Goal: Information Seeking & Learning: Learn about a topic

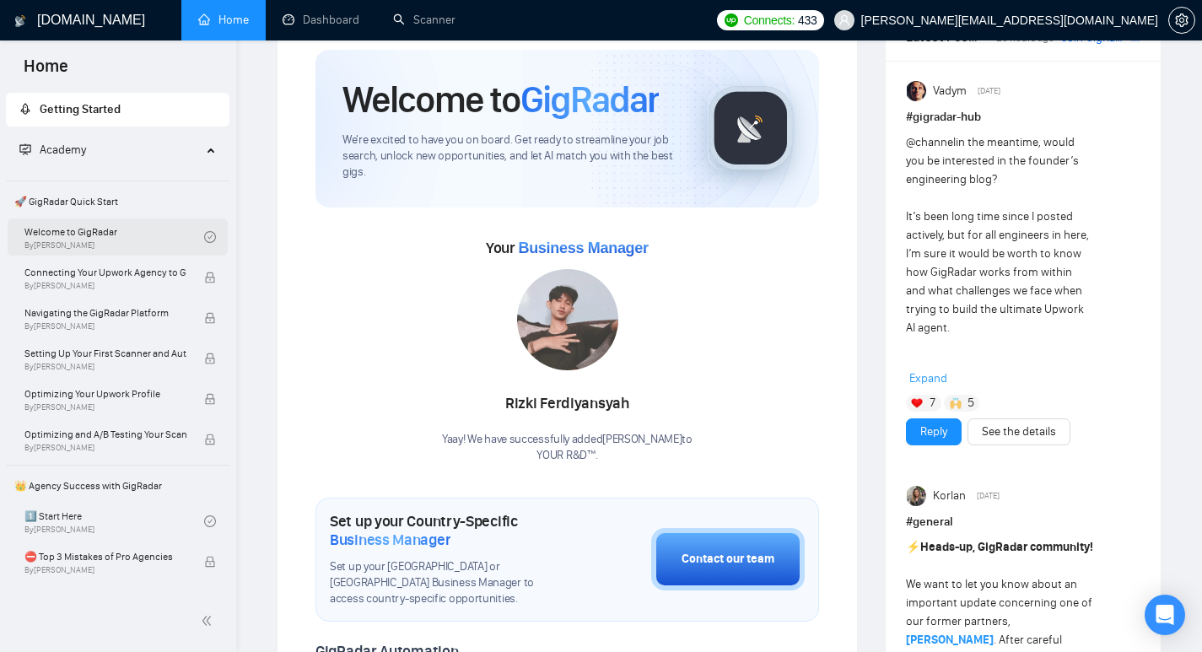
scroll to position [57, 0]
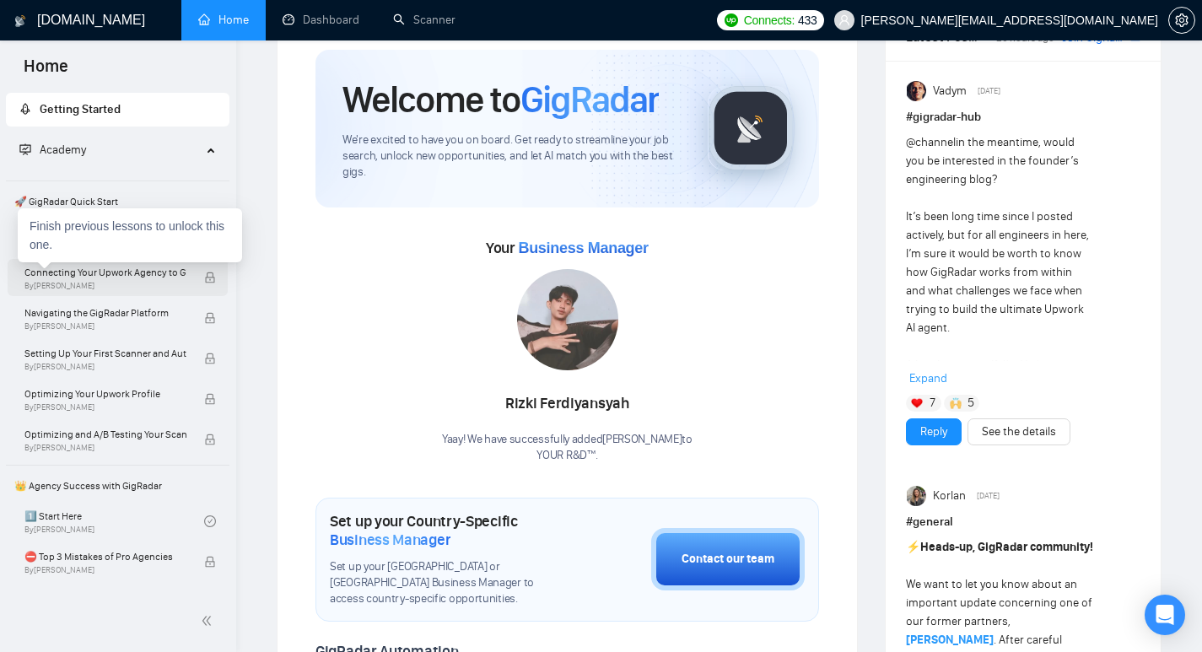
click at [88, 273] on span "Connecting Your Upwork Agency to GigRadar" at bounding box center [105, 272] width 162 height 17
click at [107, 226] on div "Finish previous lessons to unlock this one." at bounding box center [130, 235] width 224 height 54
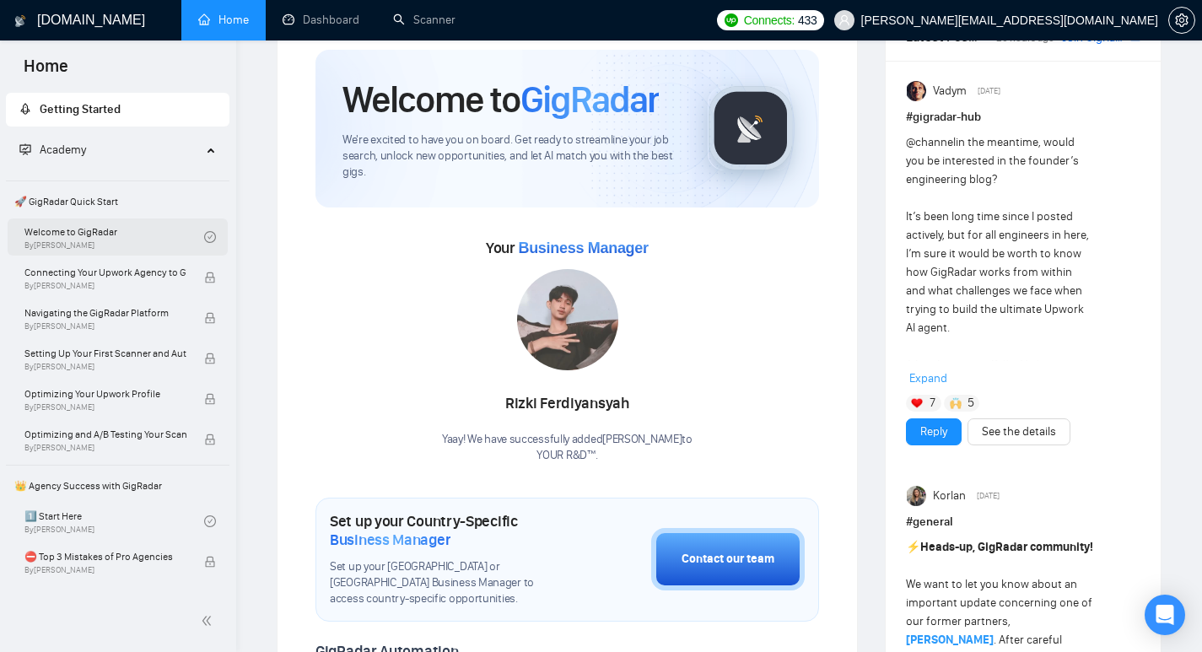
click at [100, 232] on link "Welcome to GigRadar By [PERSON_NAME]" at bounding box center [114, 236] width 180 height 37
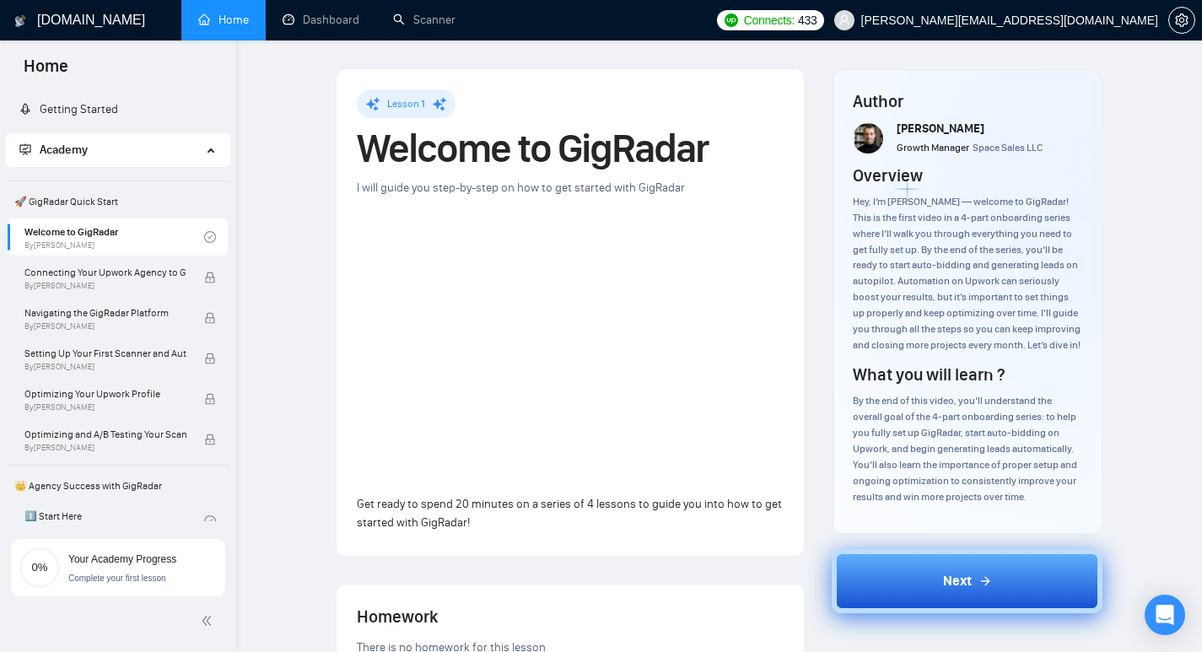
click at [975, 591] on div "Next" at bounding box center [967, 581] width 49 height 20
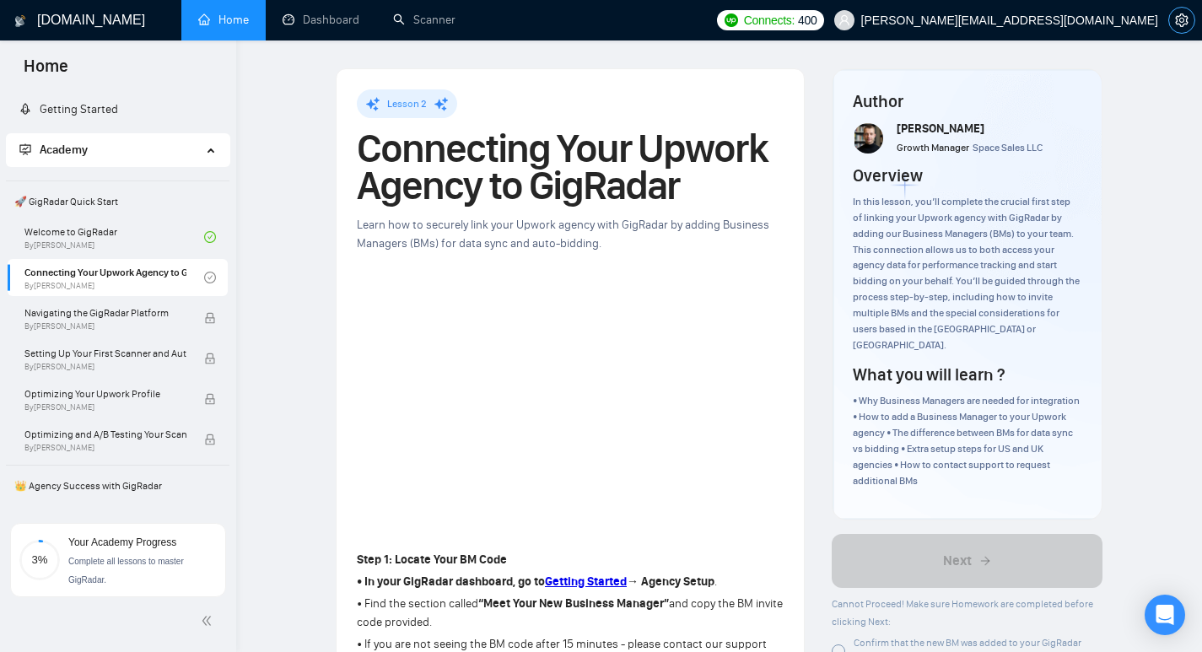
click at [1181, 24] on icon "setting" at bounding box center [1181, 19] width 13 height 13
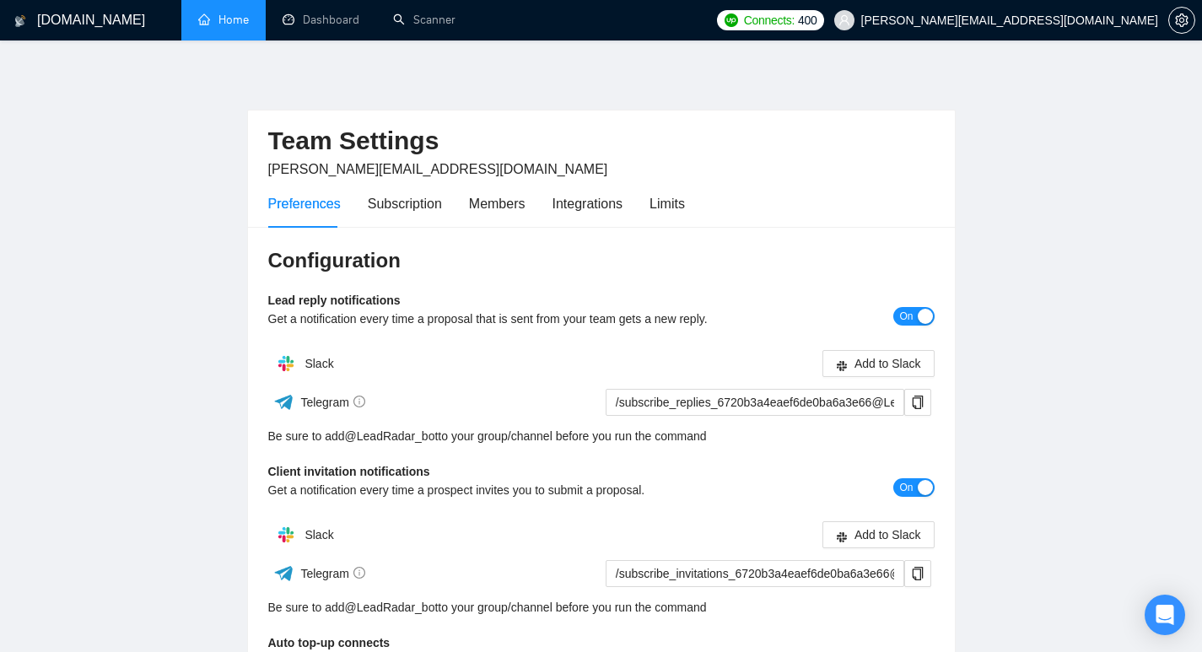
click at [246, 25] on link "Home" at bounding box center [223, 20] width 51 height 14
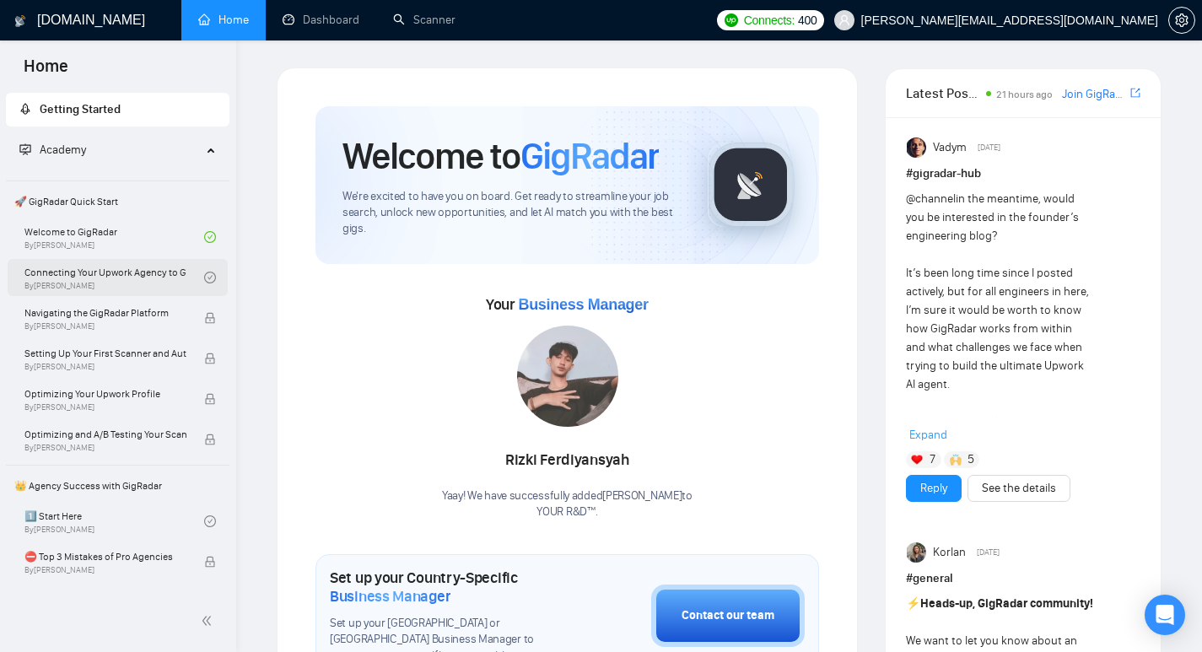
click at [83, 275] on link "Connecting Your Upwork Agency to GigRadar By [PERSON_NAME]" at bounding box center [114, 277] width 180 height 37
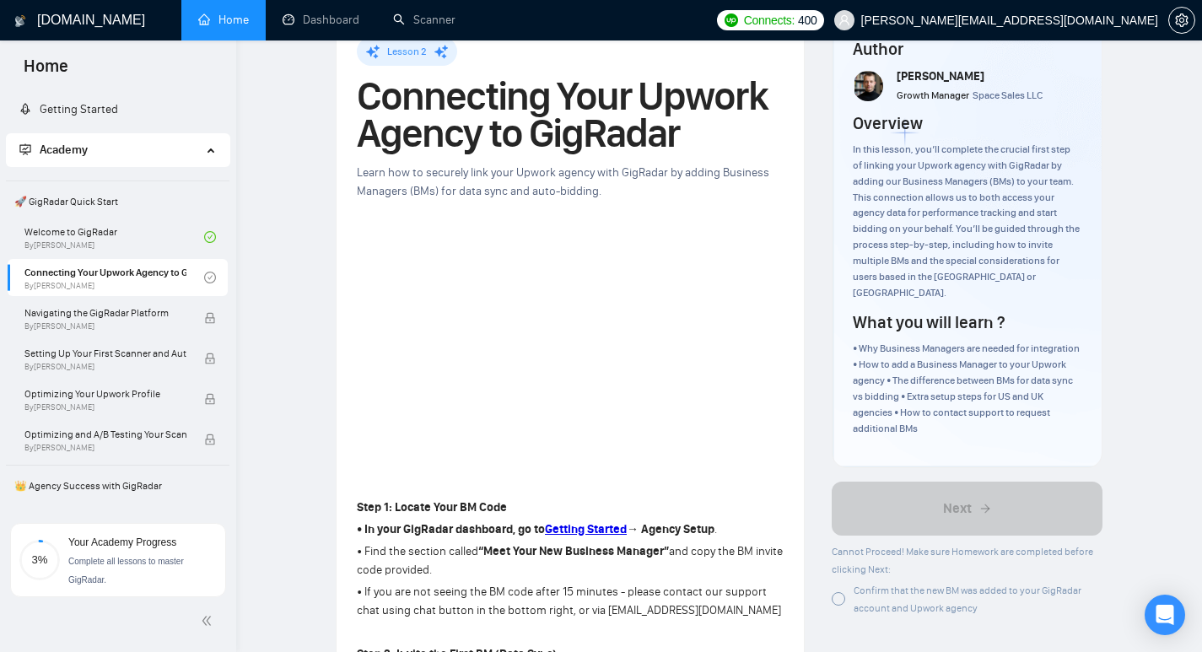
scroll to position [57, 0]
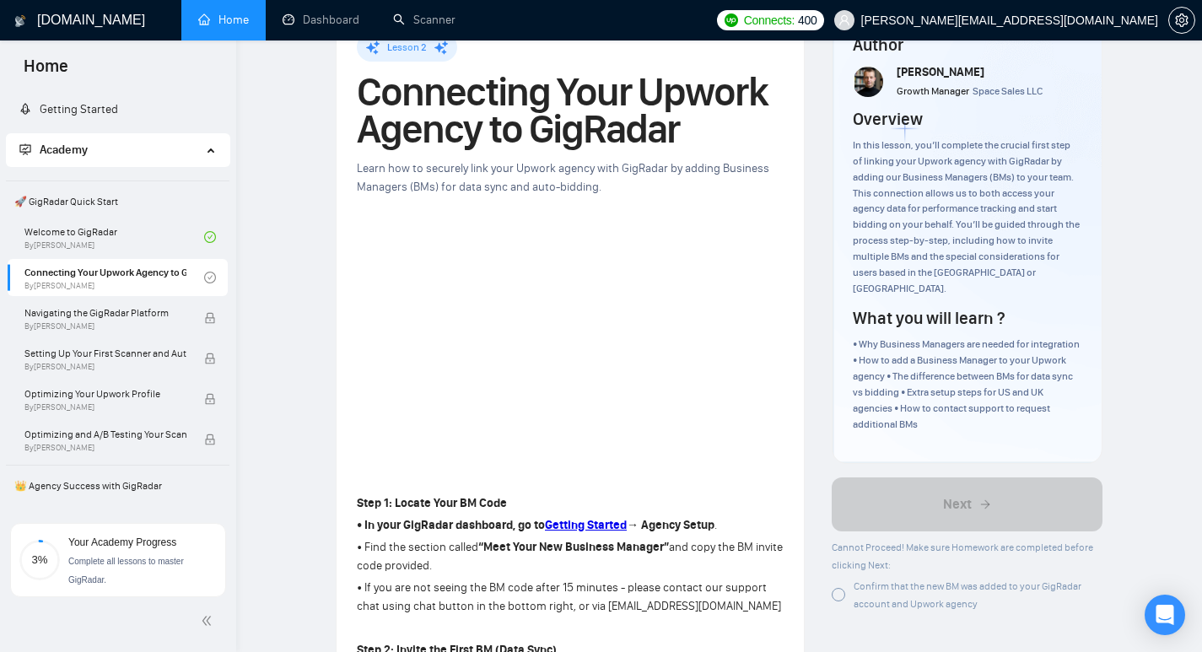
click at [753, 505] on p "Step 1: Locate Your BM Code" at bounding box center [570, 503] width 427 height 19
click at [104, 231] on link "Welcome to GigRadar By [PERSON_NAME]" at bounding box center [114, 236] width 180 height 37
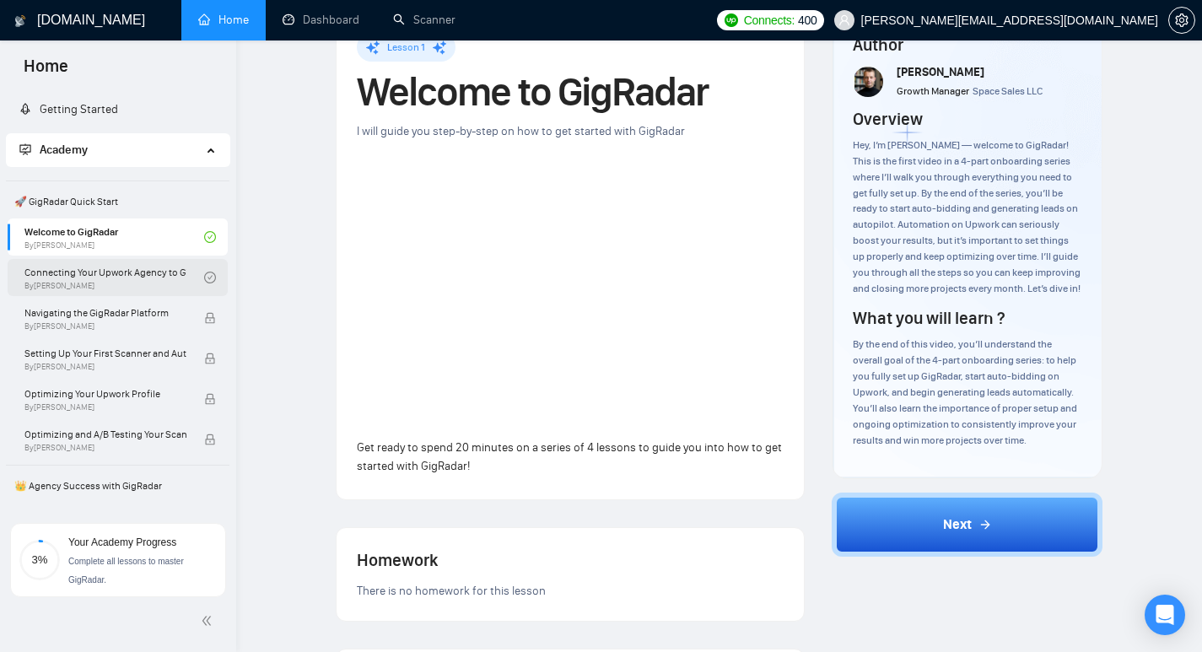
click at [106, 283] on link "Connecting Your Upwork Agency to GigRadar By [PERSON_NAME]" at bounding box center [114, 277] width 180 height 37
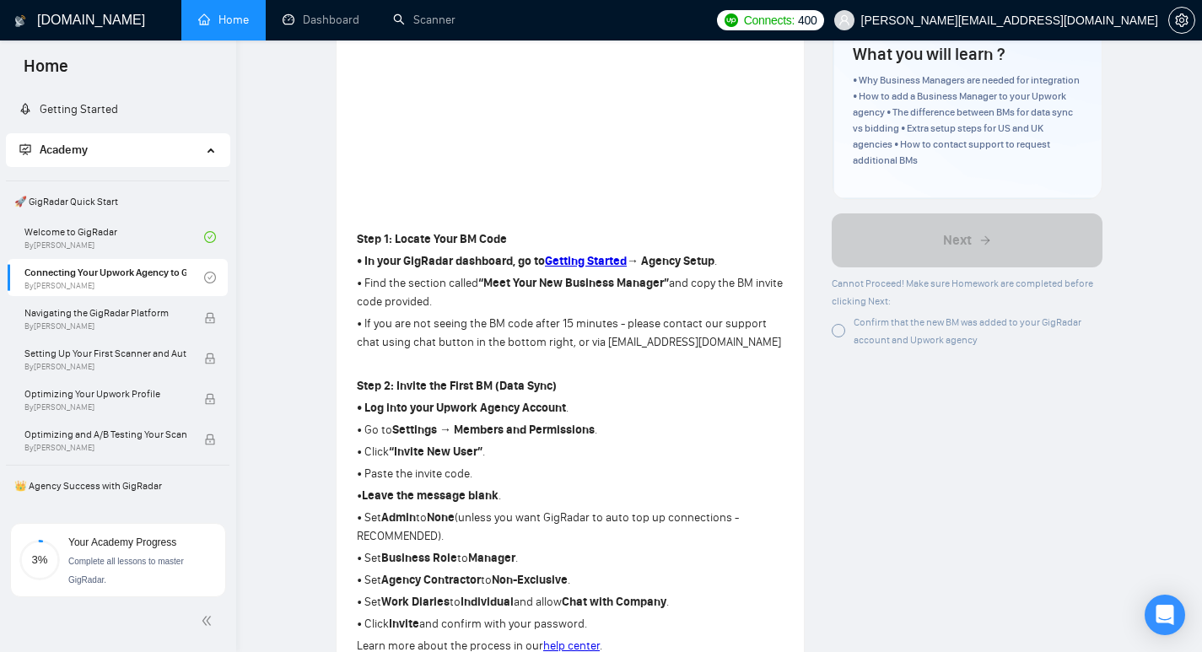
scroll to position [225, 0]
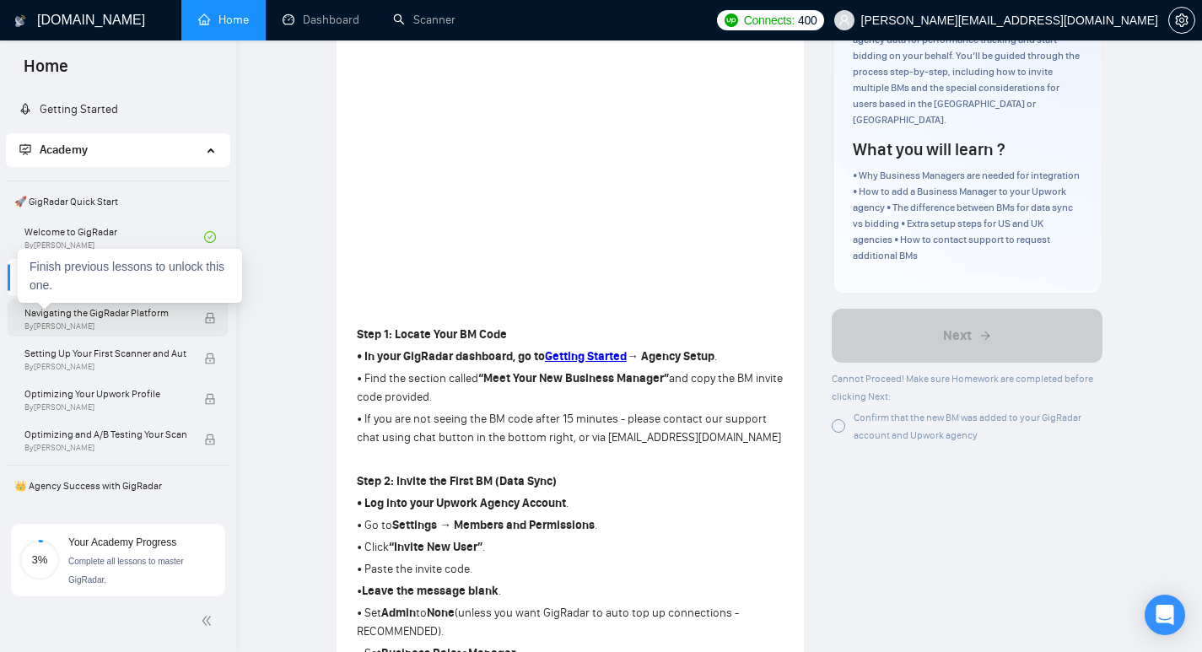
click at [110, 313] on span "Navigating the GigRadar Platform" at bounding box center [105, 312] width 162 height 17
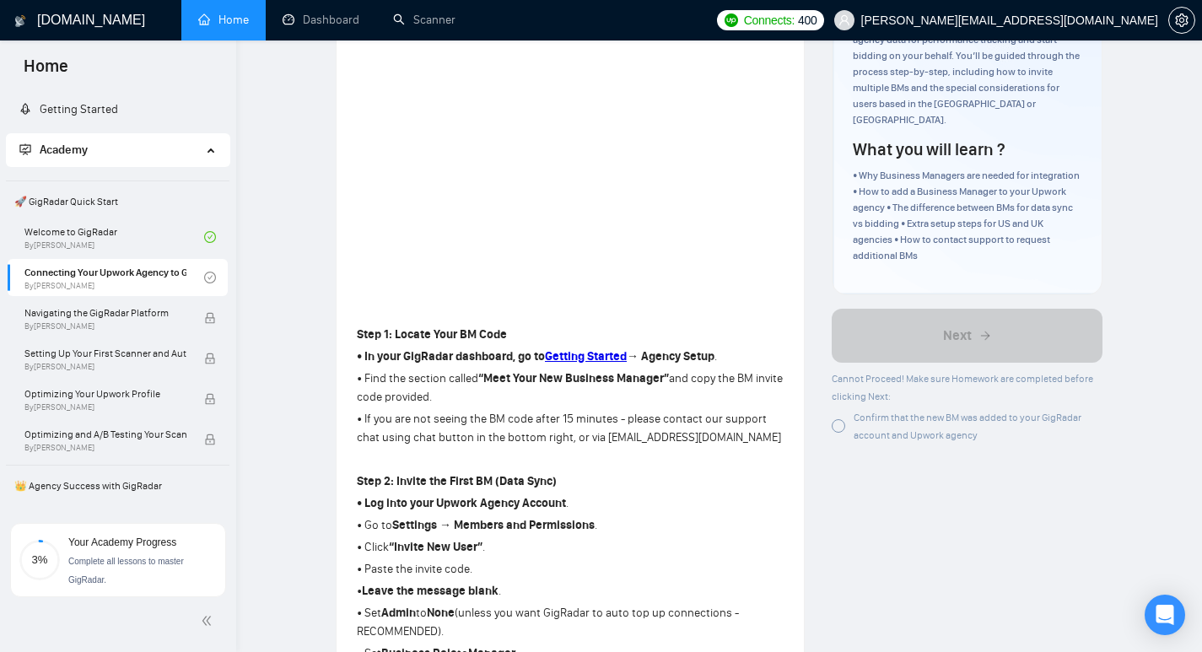
click at [842, 419] on div at bounding box center [837, 425] width 13 height 13
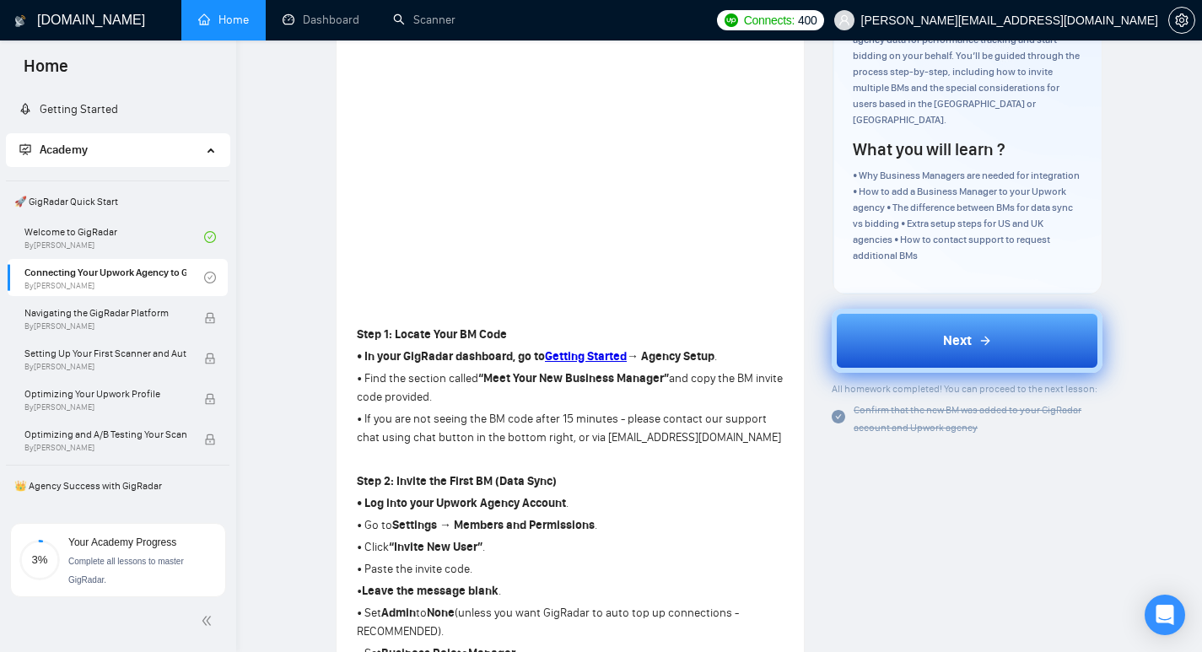
click at [954, 331] on span "Next" at bounding box center [957, 341] width 29 height 20
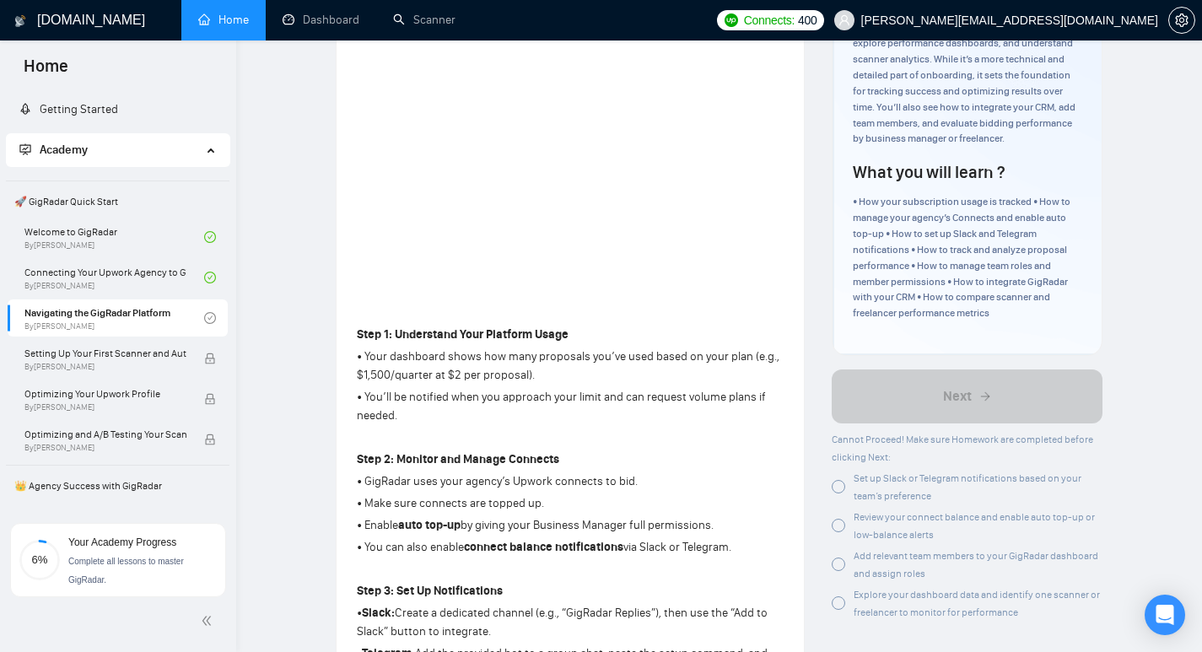
click at [845, 487] on div at bounding box center [837, 486] width 13 height 13
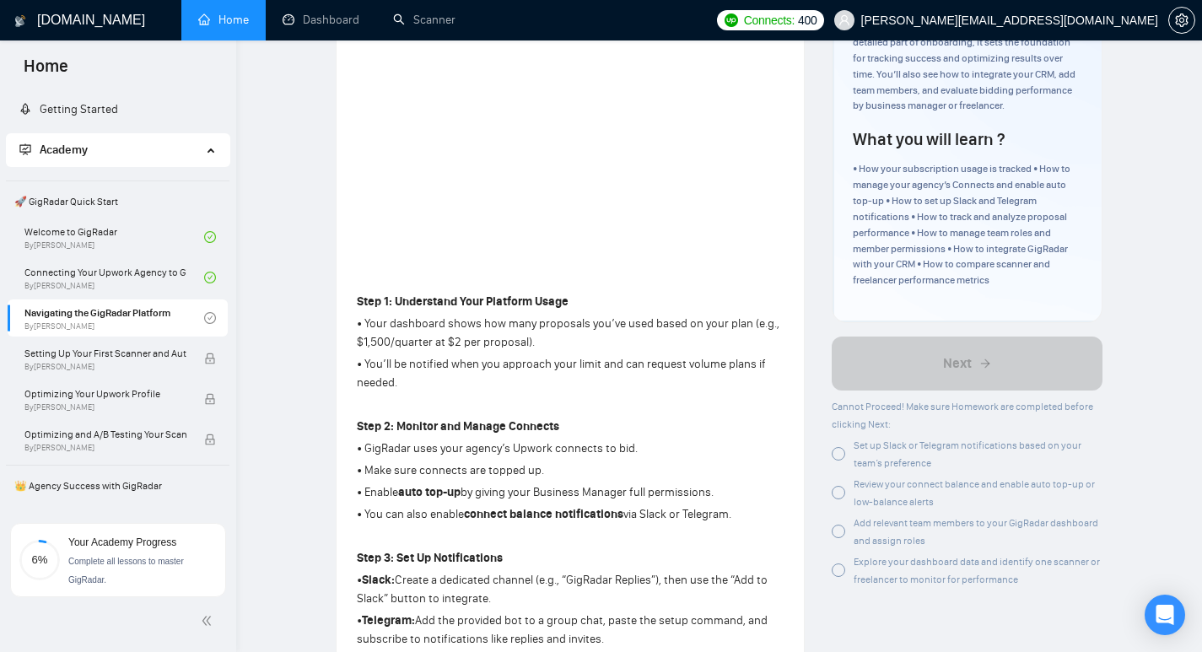
scroll to position [281, 0]
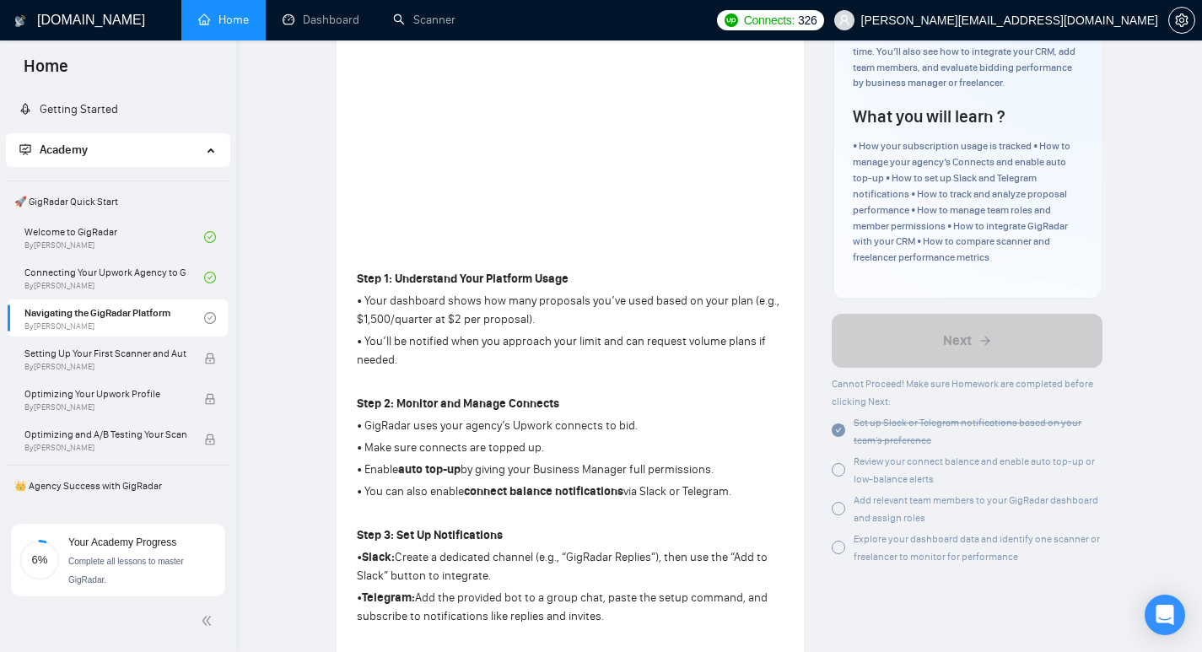
click at [840, 469] on div at bounding box center [837, 469] width 13 height 13
click at [836, 511] on div at bounding box center [837, 508] width 13 height 13
click at [839, 550] on div at bounding box center [837, 547] width 13 height 13
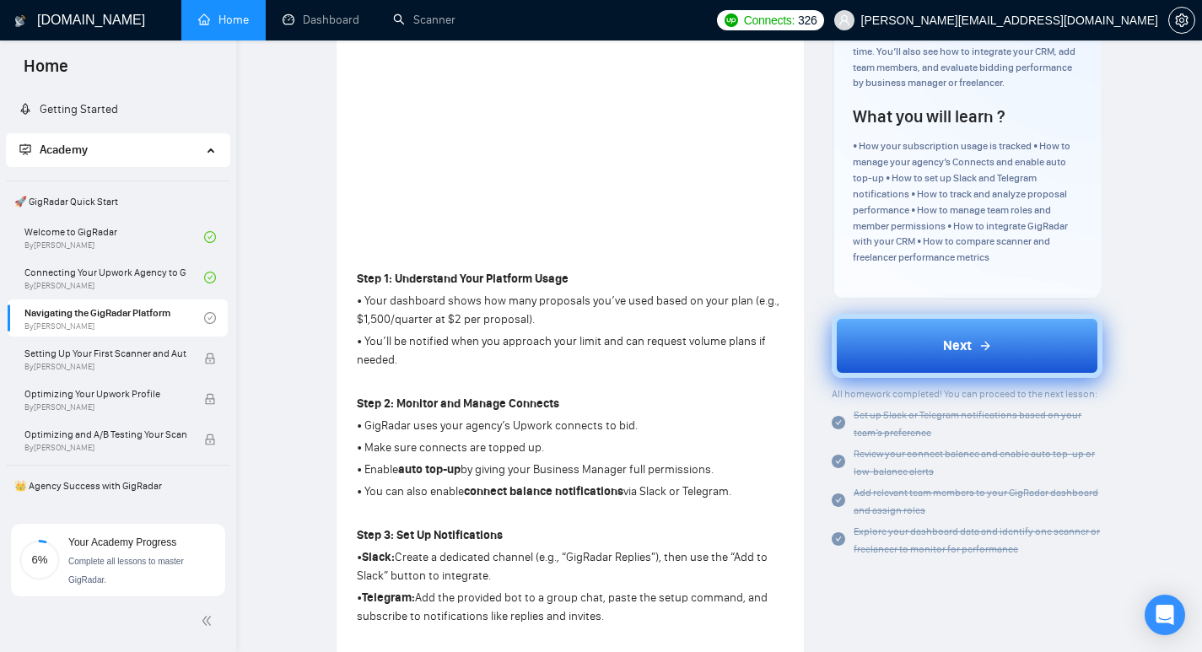
click at [957, 350] on span "Next" at bounding box center [957, 346] width 29 height 20
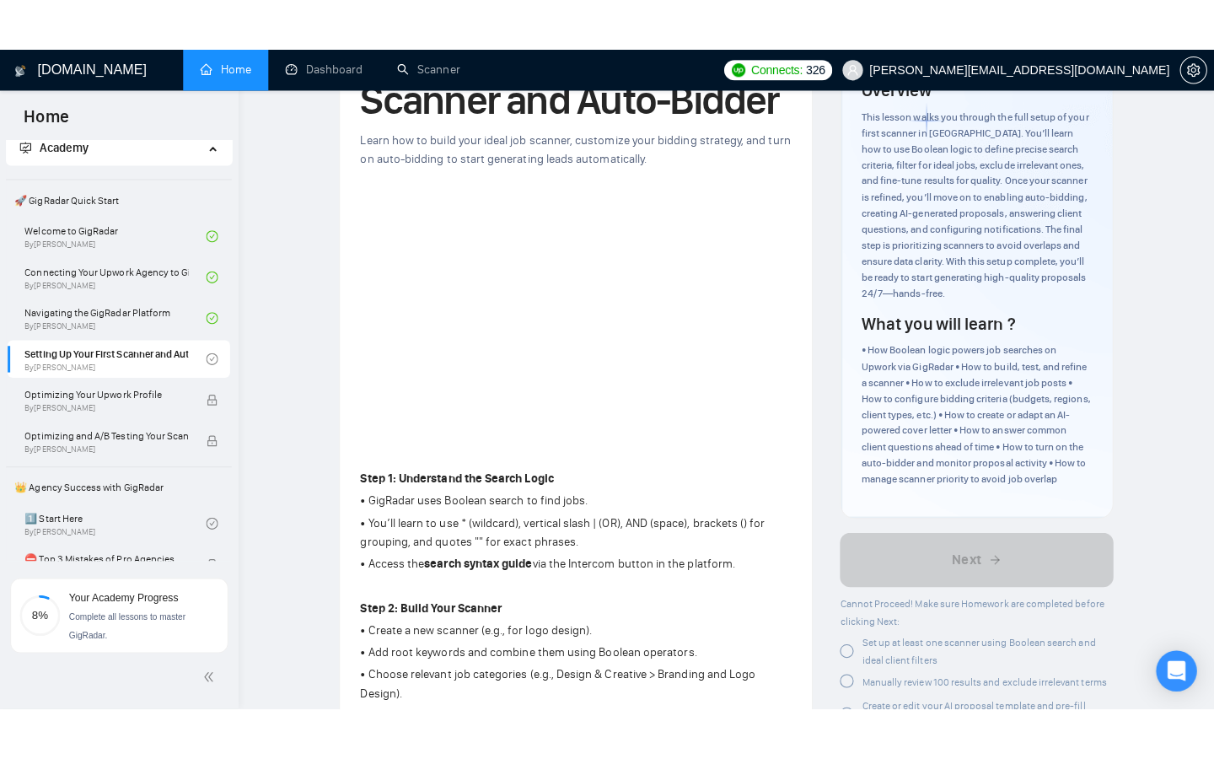
scroll to position [169, 0]
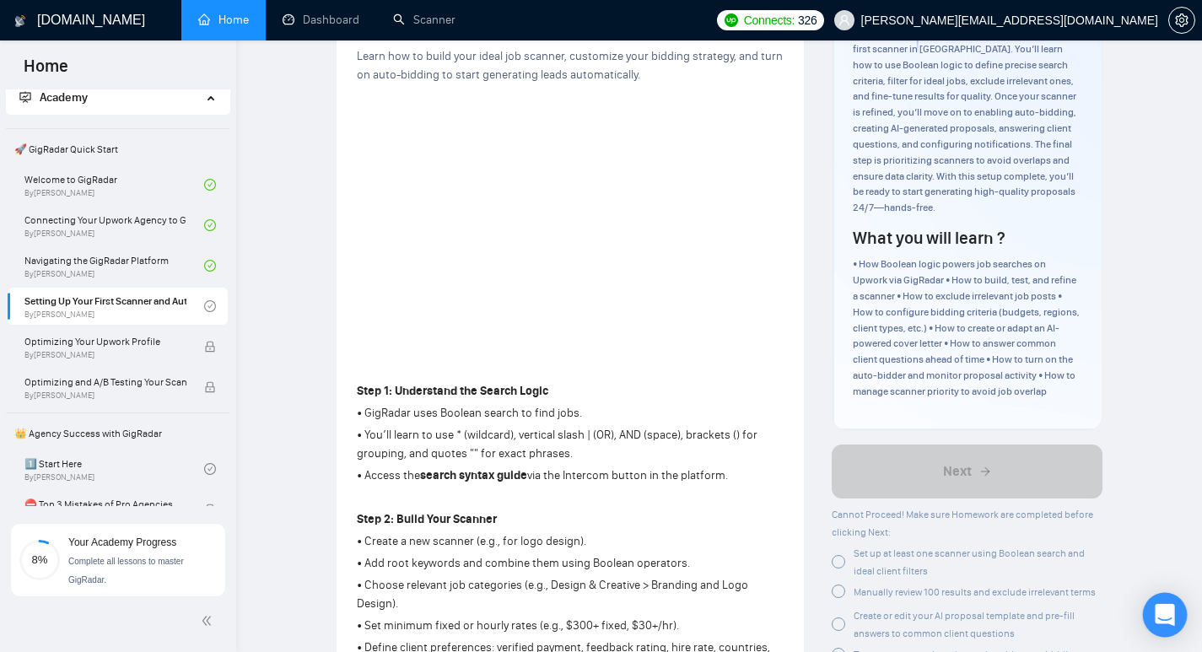
click at [1175, 619] on icon "Open Intercom Messenger" at bounding box center [1165, 615] width 22 height 22
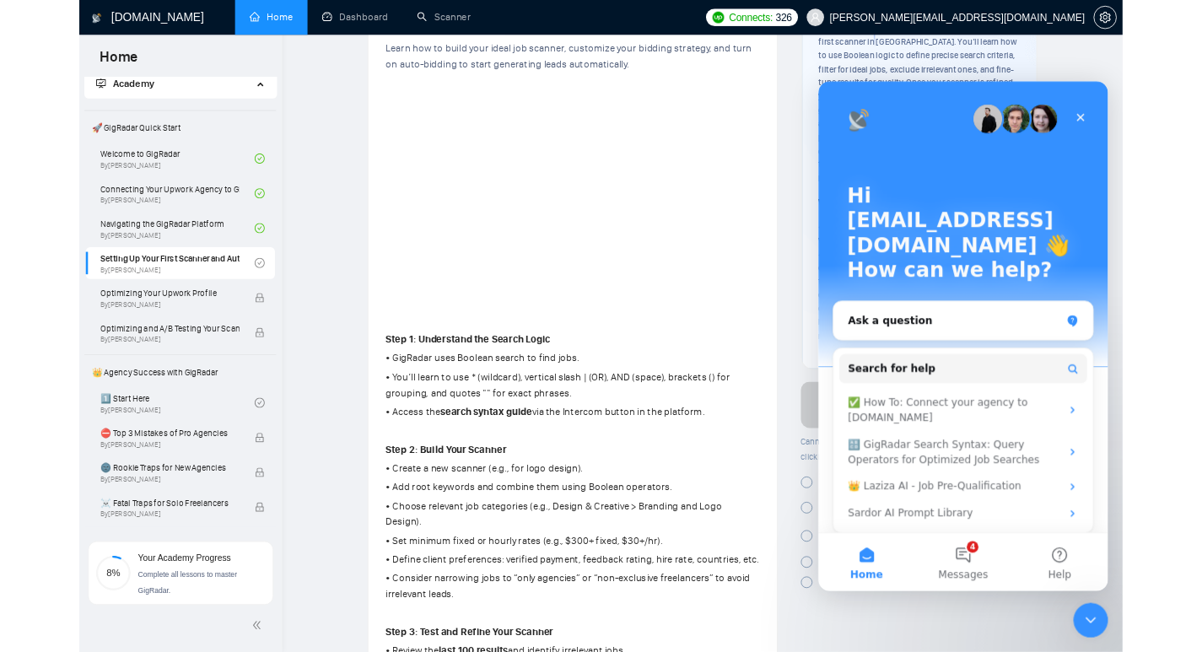
scroll to position [0, 0]
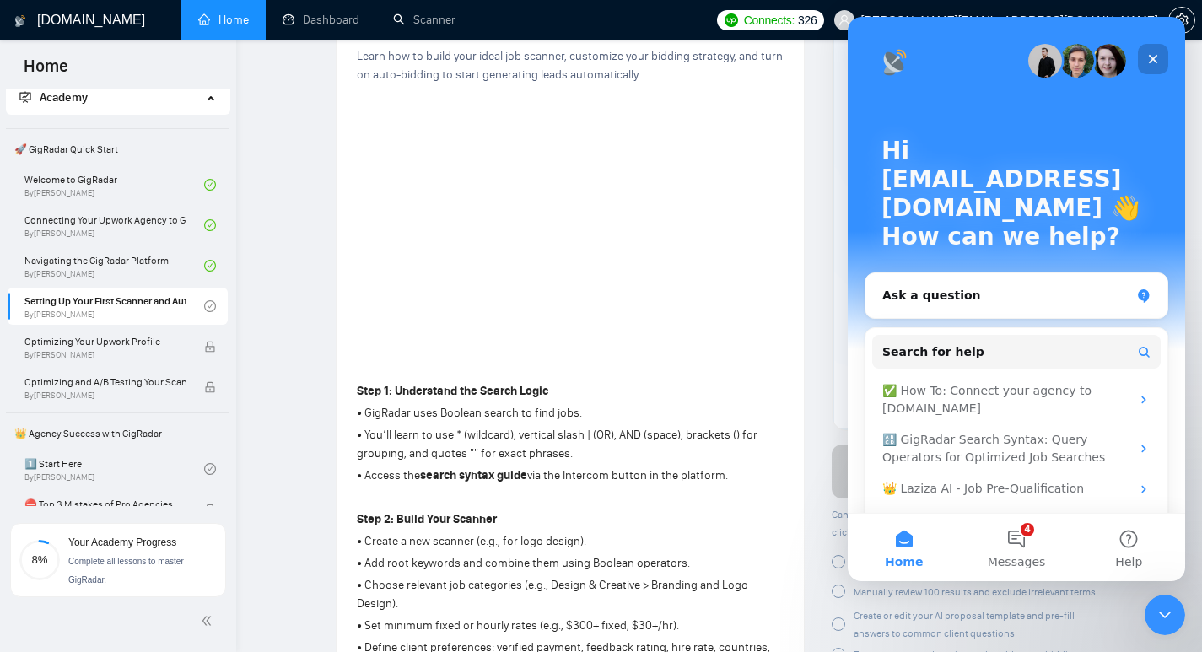
click at [1152, 55] on icon "Close" at bounding box center [1152, 58] width 13 height 13
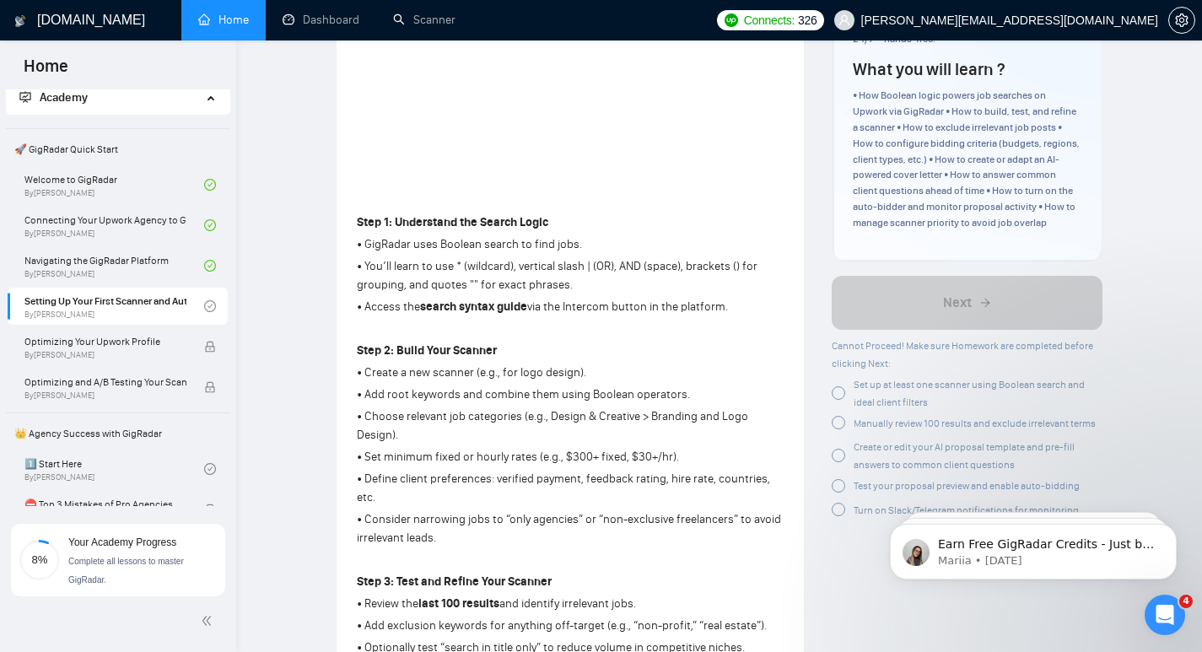
scroll to position [394, 0]
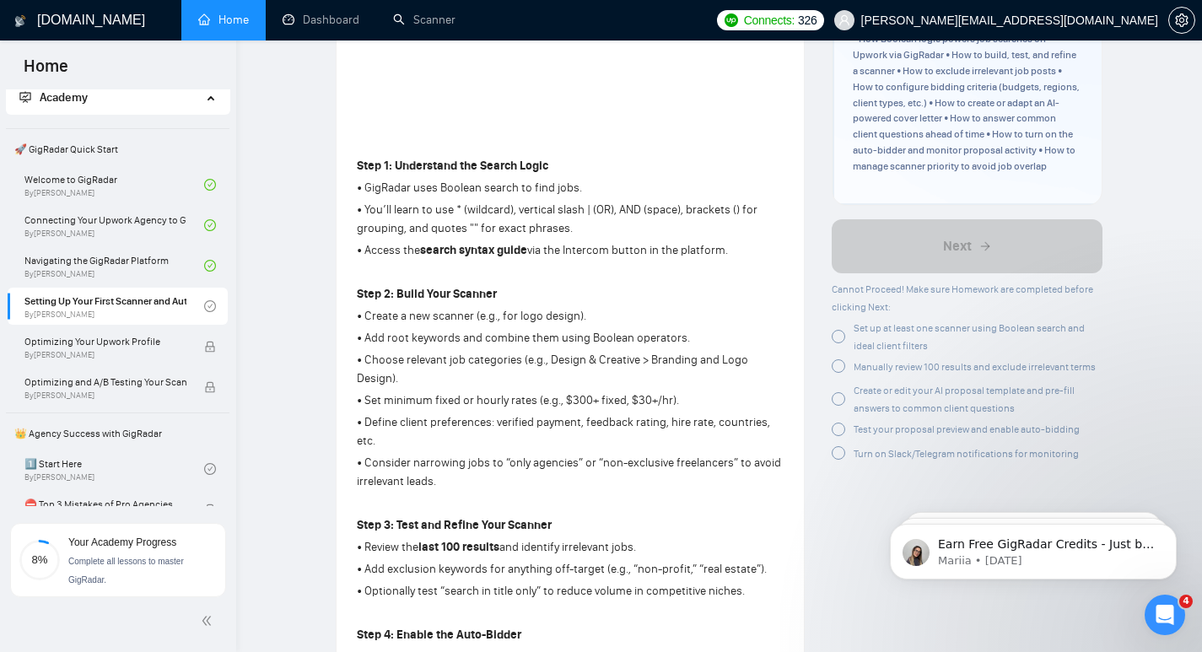
click at [836, 342] on div at bounding box center [837, 336] width 13 height 13
click at [836, 368] on div at bounding box center [837, 365] width 13 height 13
click at [842, 397] on div at bounding box center [837, 396] width 13 height 13
click at [839, 433] on div at bounding box center [837, 425] width 13 height 13
click at [837, 450] on div at bounding box center [837, 446] width 13 height 13
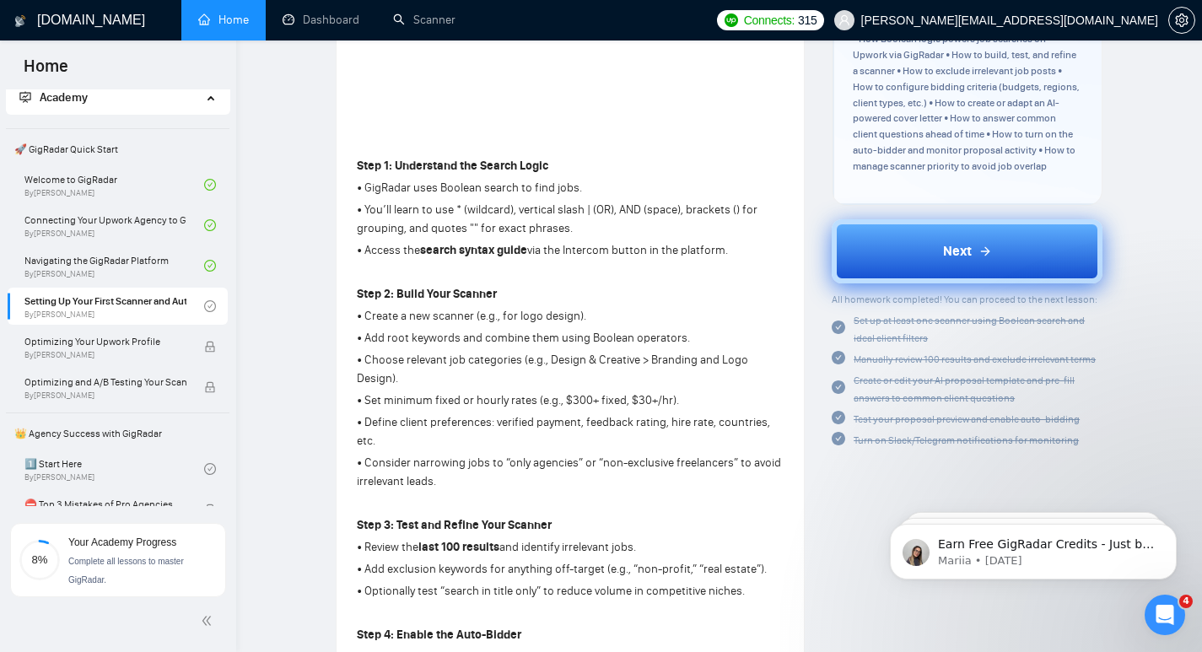
click at [966, 269] on button "Next" at bounding box center [966, 251] width 271 height 64
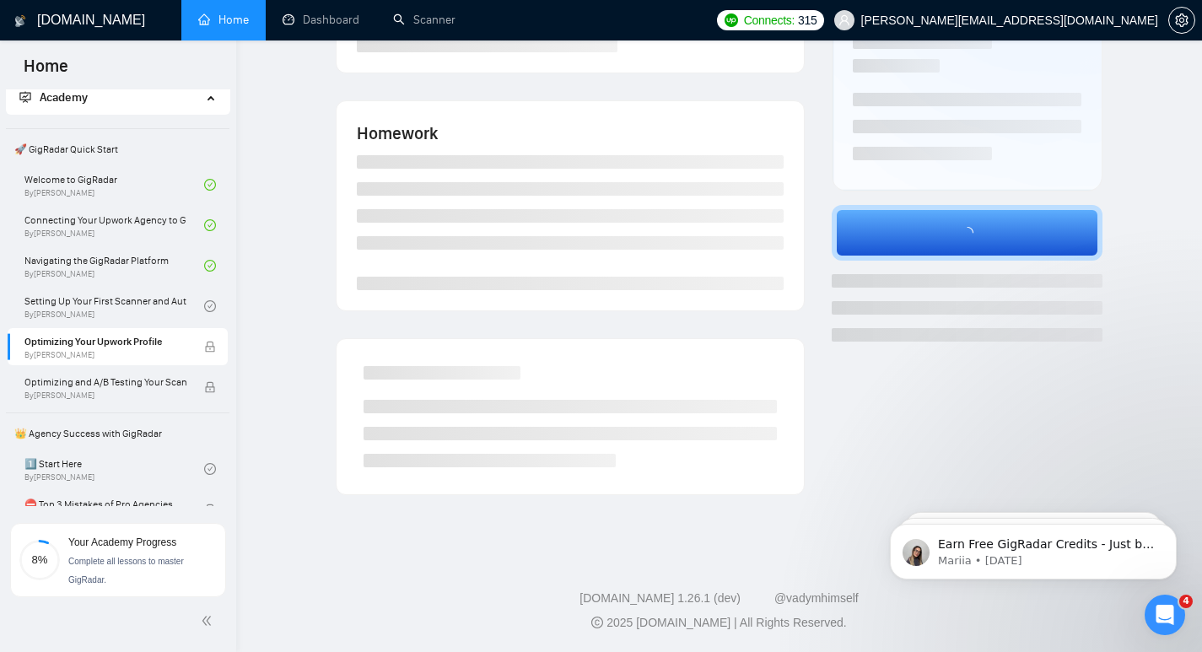
scroll to position [266, 0]
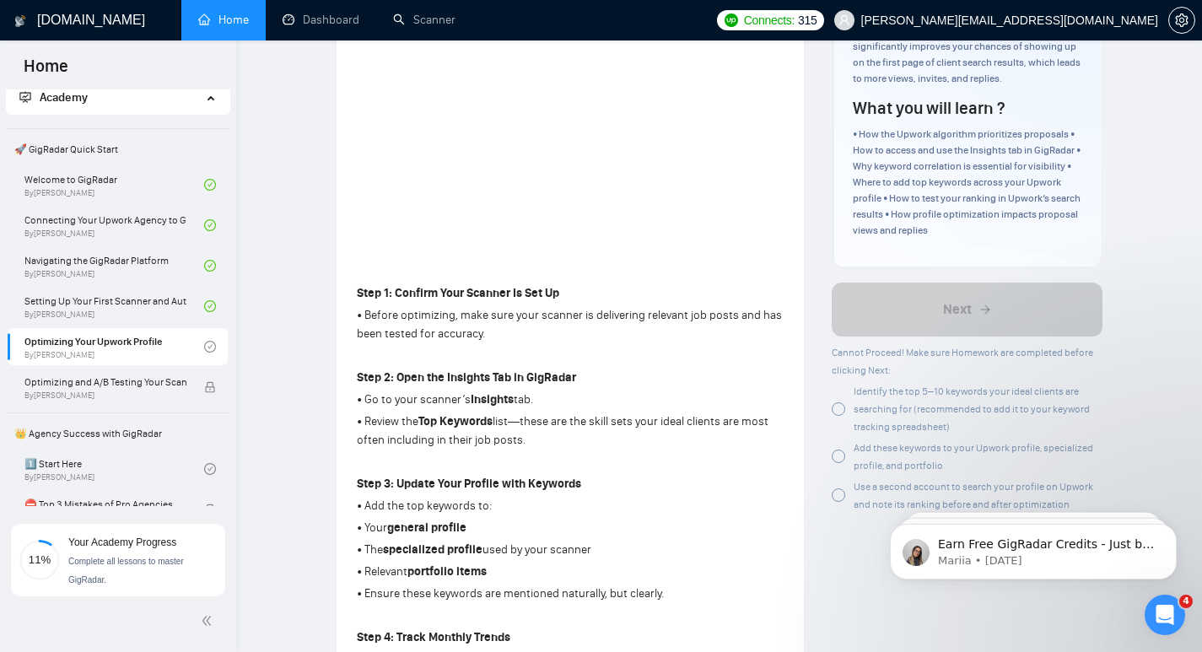
click at [842, 407] on div at bounding box center [837, 408] width 13 height 13
click at [837, 463] on div at bounding box center [837, 455] width 13 height 13
click at [837, 496] on div at bounding box center [837, 494] width 13 height 13
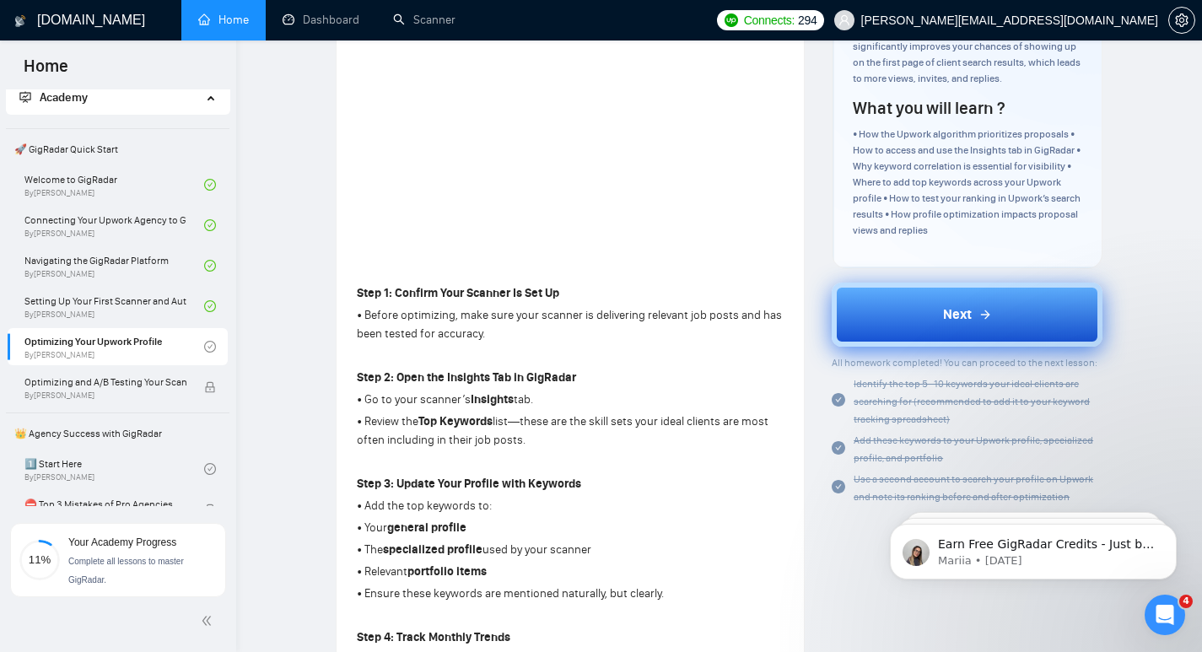
click at [928, 312] on button "Next" at bounding box center [966, 315] width 271 height 64
